Goal: Information Seeking & Learning: Check status

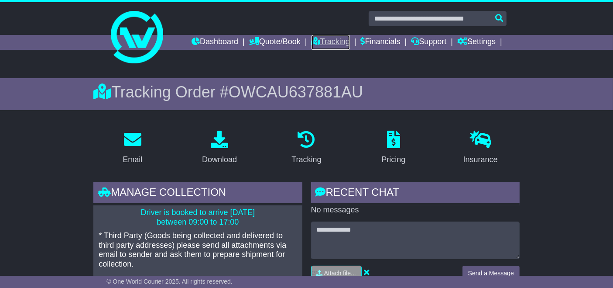
click at [333, 40] on link "Tracking" at bounding box center [331, 42] width 38 height 15
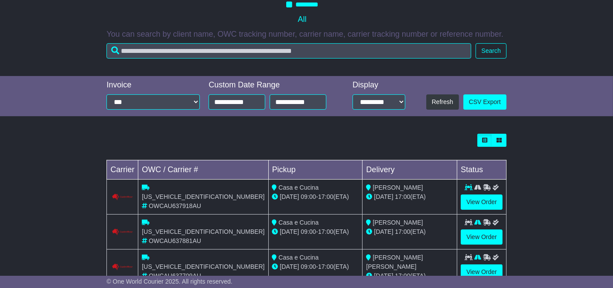
scroll to position [196, 0]
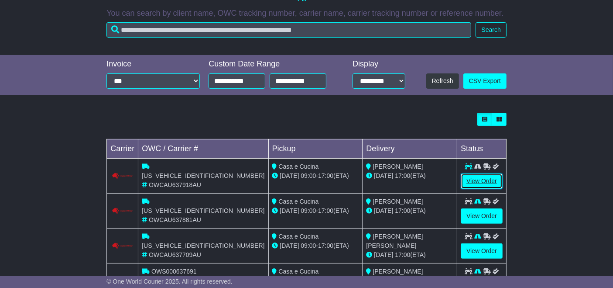
click at [485, 182] on link "View Order" at bounding box center [482, 180] width 42 height 15
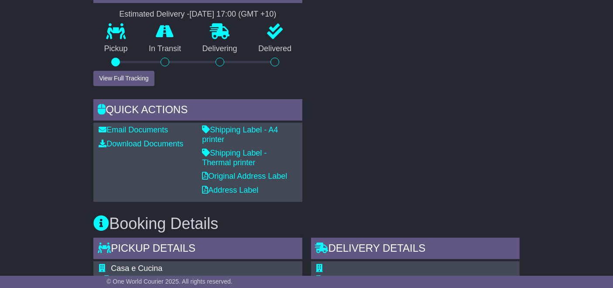
scroll to position [325, 0]
click at [267, 148] on link "Shipping Label - Thermal printer" at bounding box center [234, 157] width 65 height 18
